Goal: Obtain resource: Download file/media

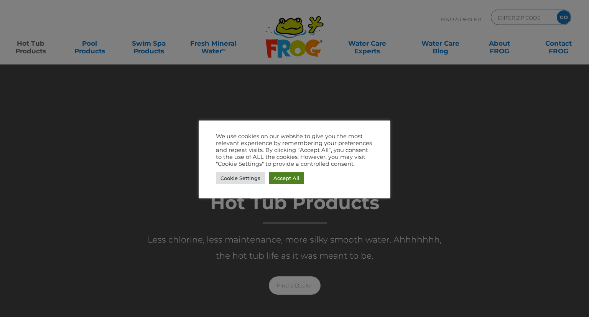
click at [276, 180] on link "Accept All" at bounding box center [286, 178] width 35 height 12
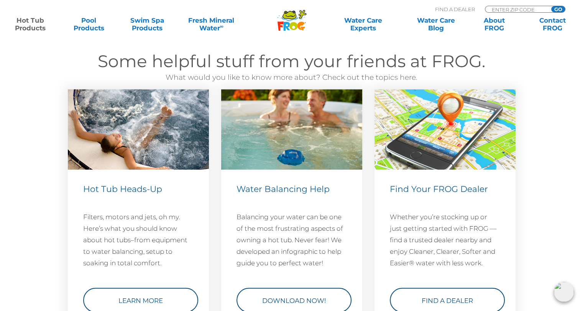
scroll to position [2243, 0]
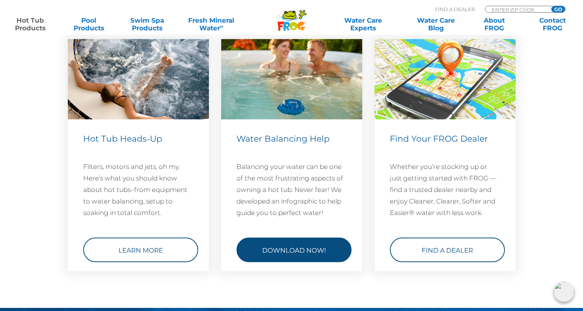
click at [259, 241] on link "Download Now!" at bounding box center [294, 249] width 115 height 25
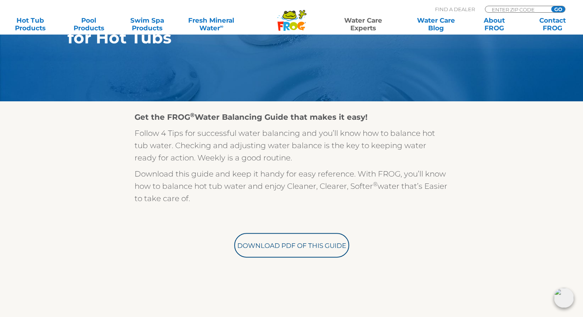
scroll to position [153, 0]
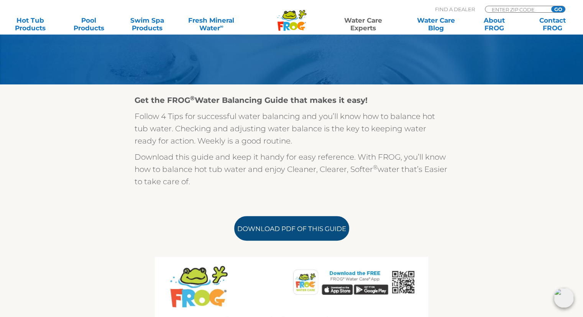
click at [277, 232] on link "Download PDF of this Guide" at bounding box center [291, 228] width 115 height 25
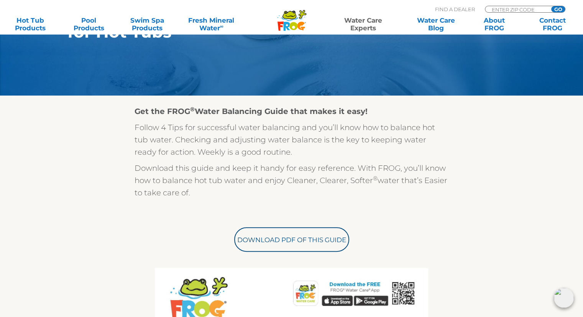
scroll to position [115, 0]
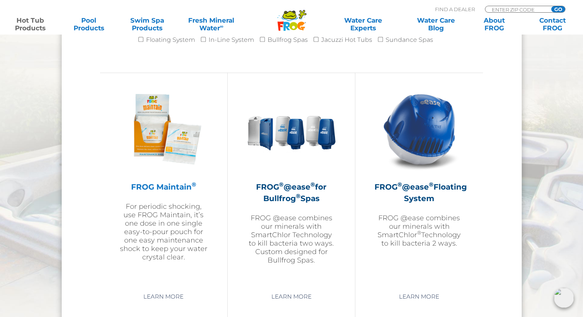
scroll to position [863, 0]
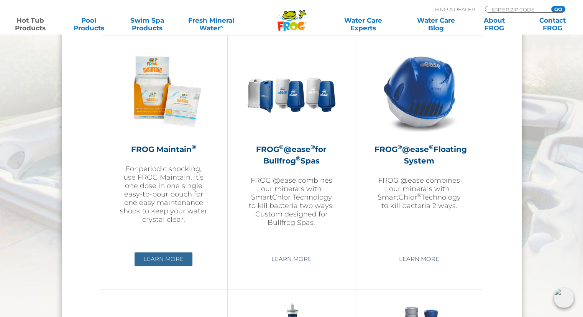
click at [161, 257] on link "Learn More" at bounding box center [164, 259] width 58 height 14
